Goal: Task Accomplishment & Management: Manage account settings

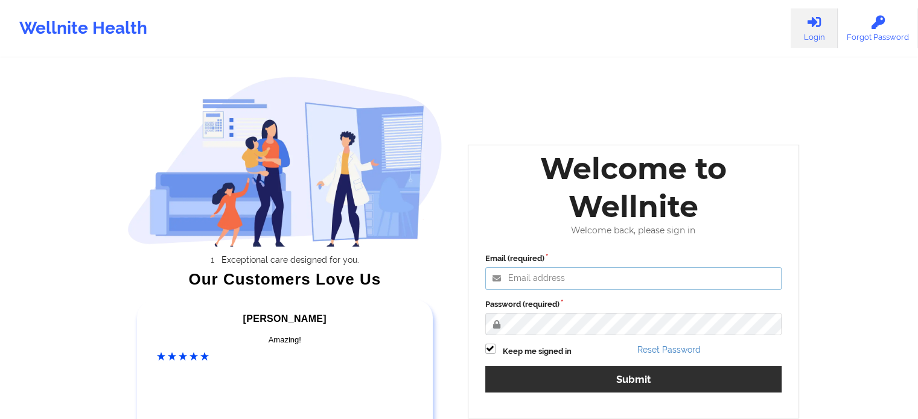
type input "[EMAIL_ADDRESS][DOMAIN_NAME]"
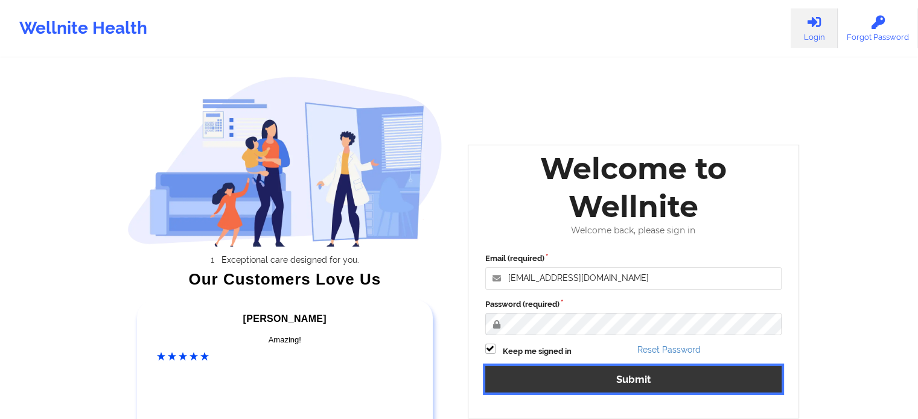
click at [566, 376] on button "Submit" at bounding box center [633, 379] width 297 height 26
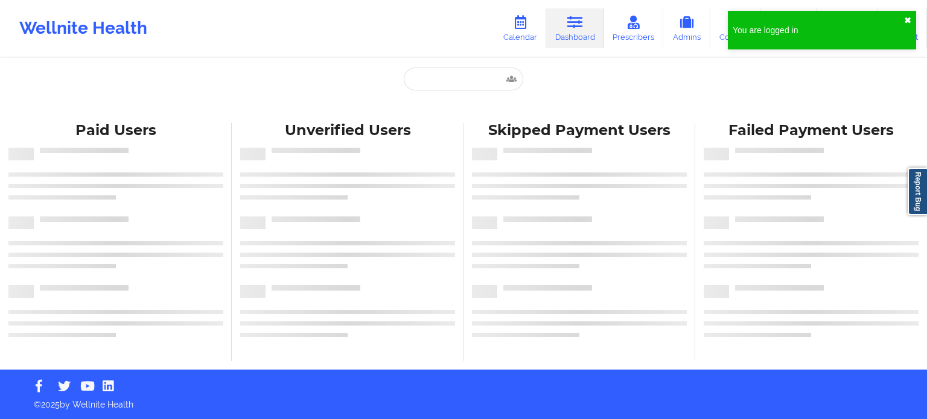
click at [905, 18] on button "✖︎" at bounding box center [907, 21] width 7 height 10
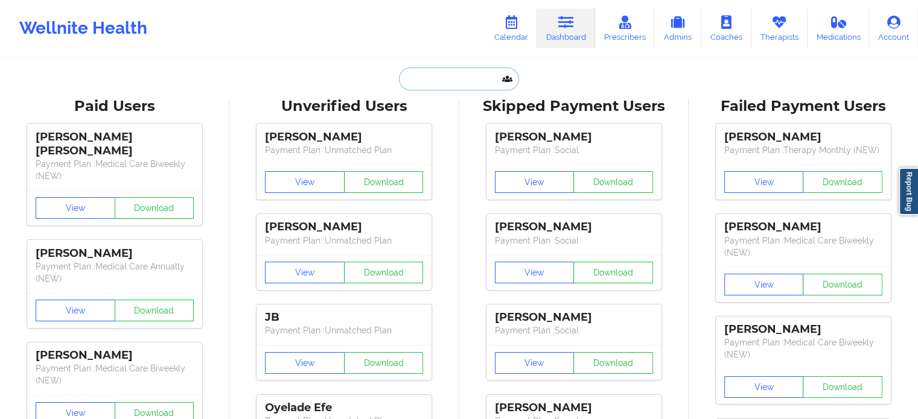
click at [468, 77] on input "text" at bounding box center [458, 79] width 119 height 23
paste input "[EMAIL_ADDRESS][DOMAIN_NAME]"
type input "[EMAIL_ADDRESS][DOMAIN_NAME]"
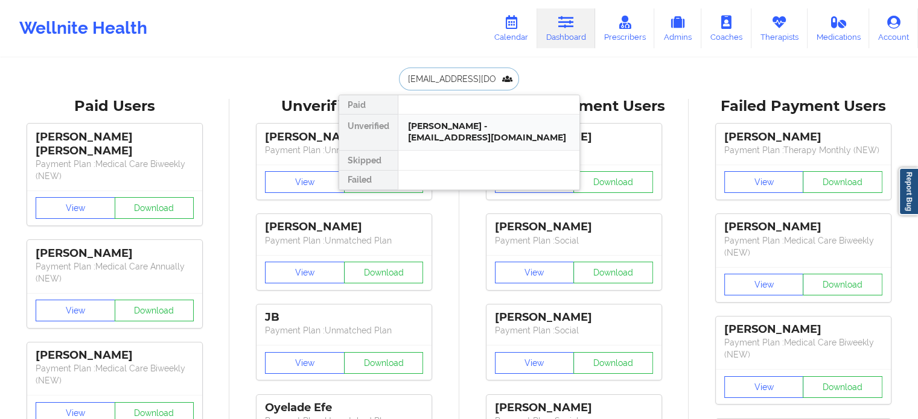
click at [465, 125] on div "[PERSON_NAME] - [EMAIL_ADDRESS][DOMAIN_NAME]" at bounding box center [489, 132] width 162 height 22
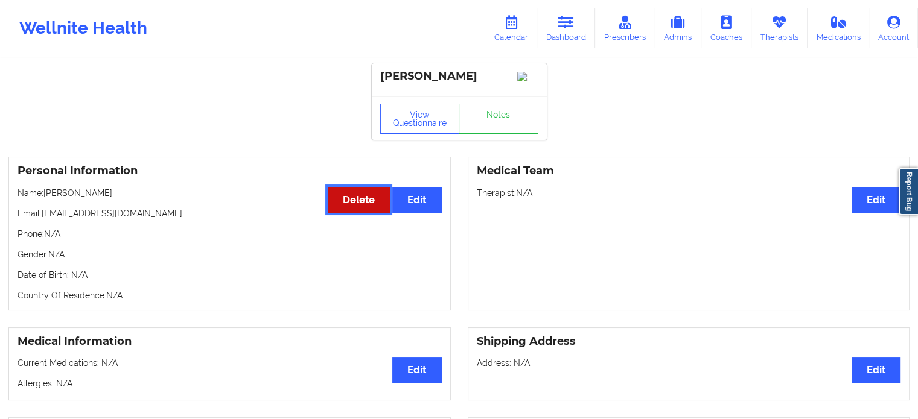
click at [374, 213] on button "Delete" at bounding box center [359, 200] width 62 height 26
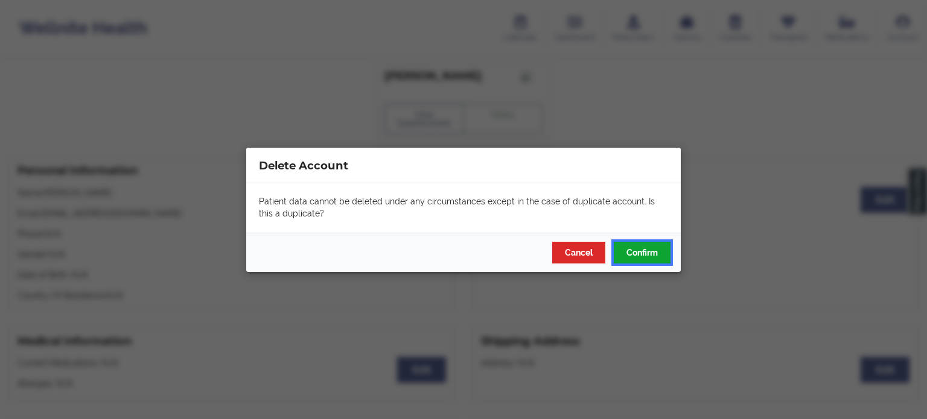
click at [654, 250] on button "Confirm" at bounding box center [642, 252] width 57 height 22
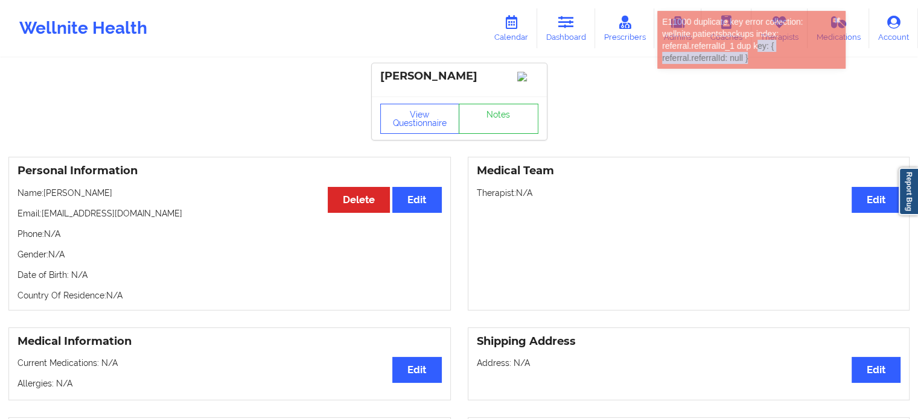
drag, startPoint x: 814, startPoint y: 55, endPoint x: 757, endPoint y: 40, distance: 58.5
click at [757, 40] on div "E11000 duplicate key error collection: wellnite.patientsbackups index: referral…" at bounding box center [747, 40] width 171 height 48
